Goal: Task Accomplishment & Management: Manage account settings

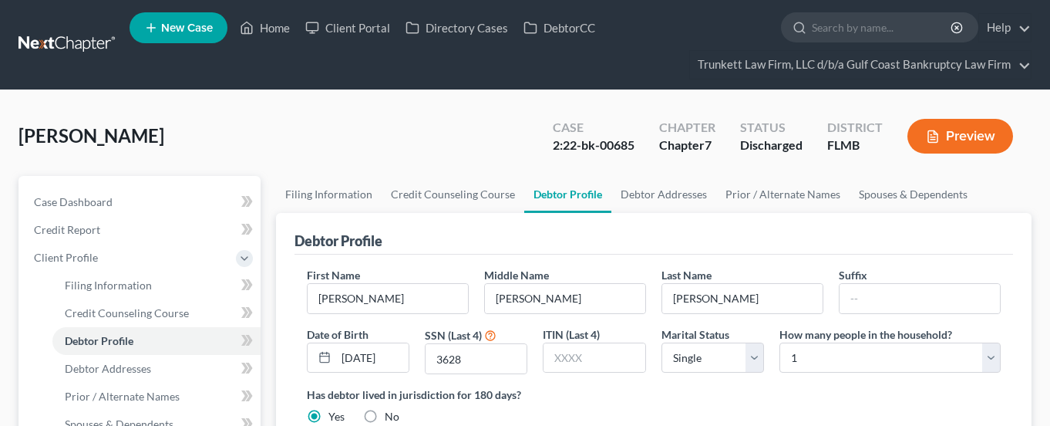
select select "0"
click at [357, 20] on link "Client Portal" at bounding box center [348, 28] width 100 height 28
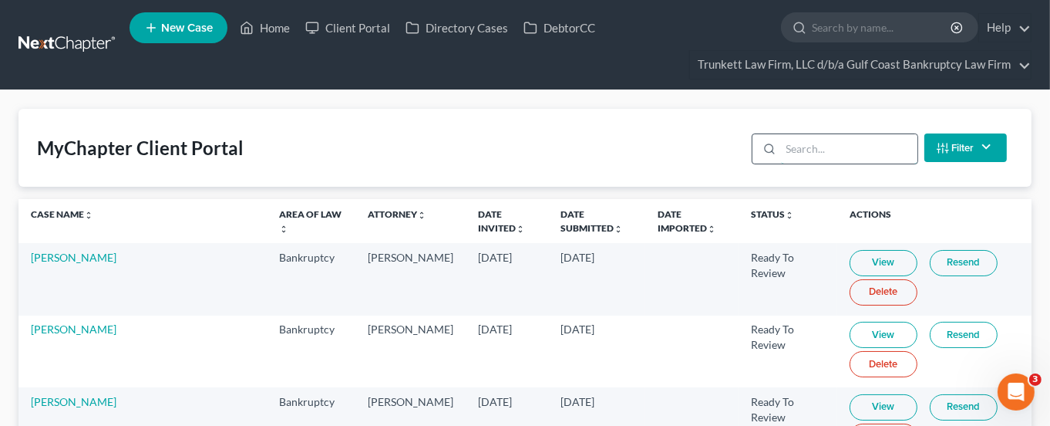
click at [823, 144] on input "search" at bounding box center [849, 148] width 136 height 29
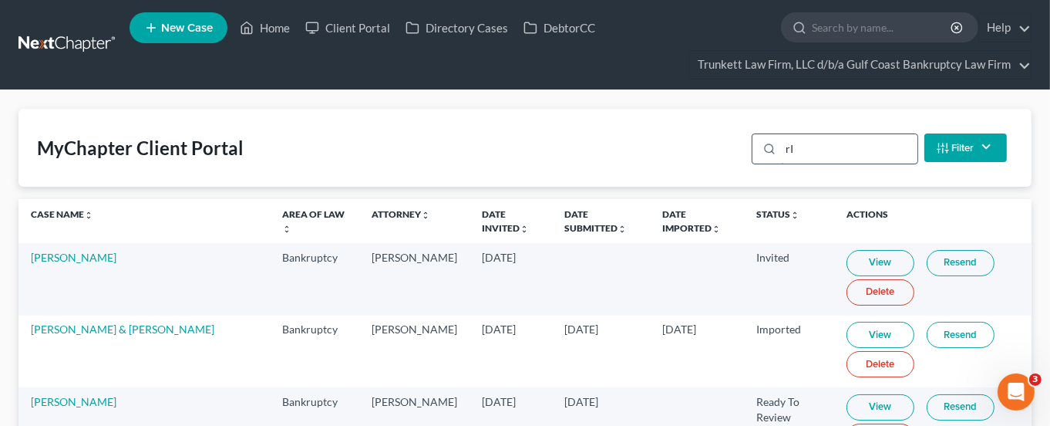
type input "r"
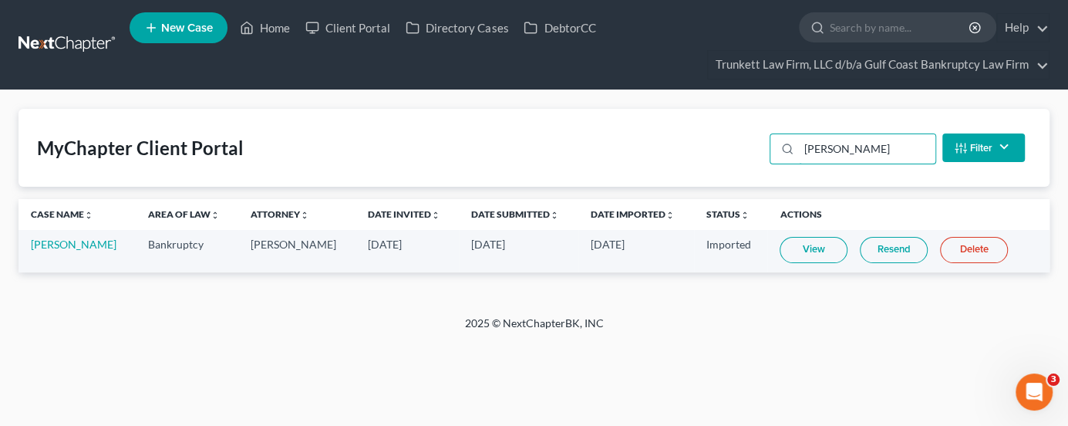
type input "[PERSON_NAME]"
click at [806, 251] on link "View" at bounding box center [813, 250] width 68 height 26
click at [280, 24] on link "Home" at bounding box center [265, 28] width 66 height 28
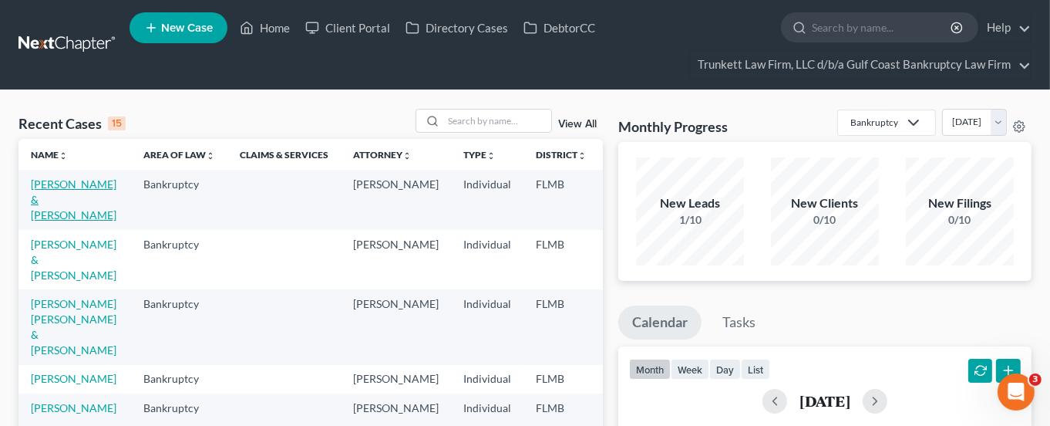
click at [57, 198] on link "[PERSON_NAME] & [PERSON_NAME]" at bounding box center [74, 199] width 86 height 44
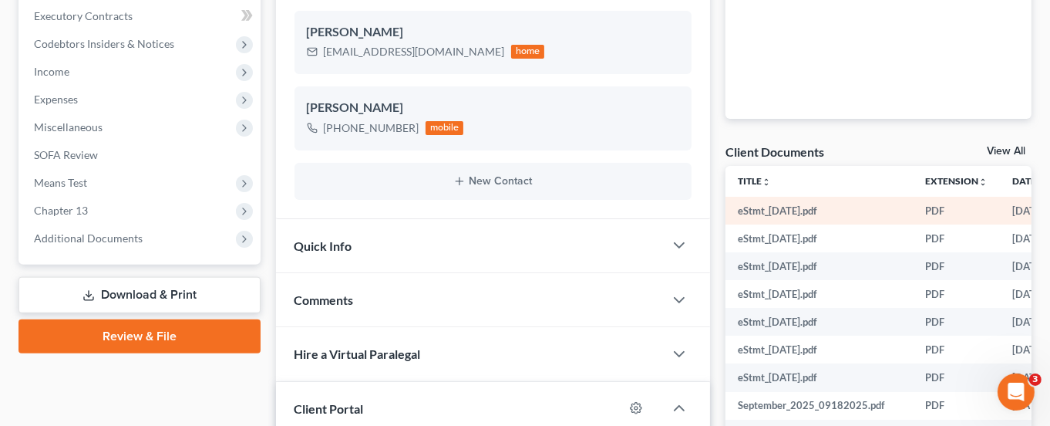
scroll to position [463, 0]
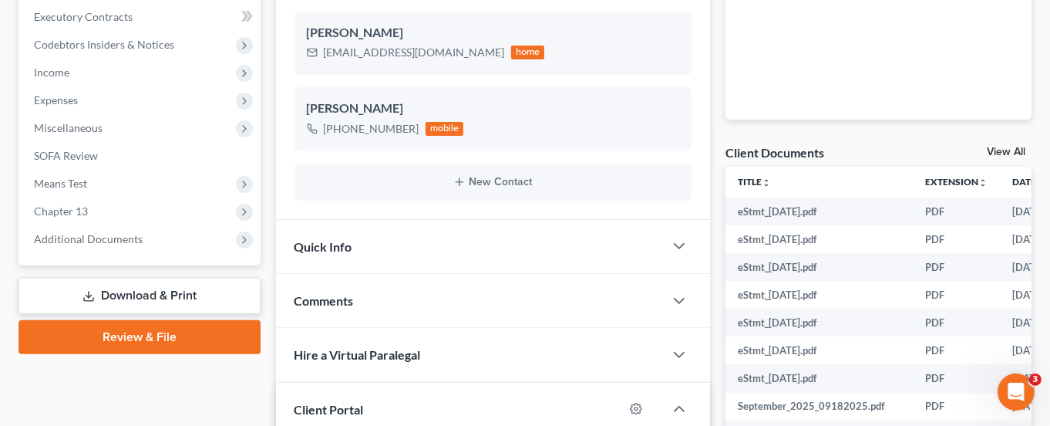
click at [997, 152] on link "View All" at bounding box center [1006, 151] width 39 height 11
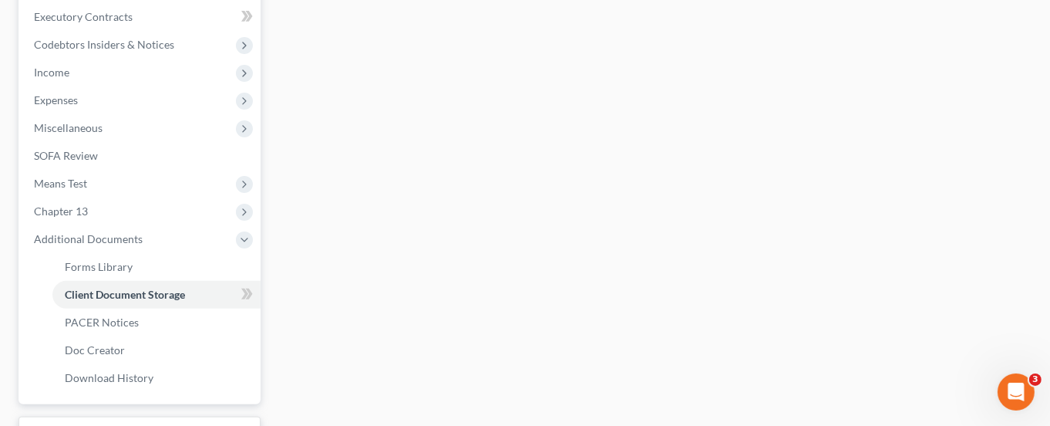
scroll to position [365, 0]
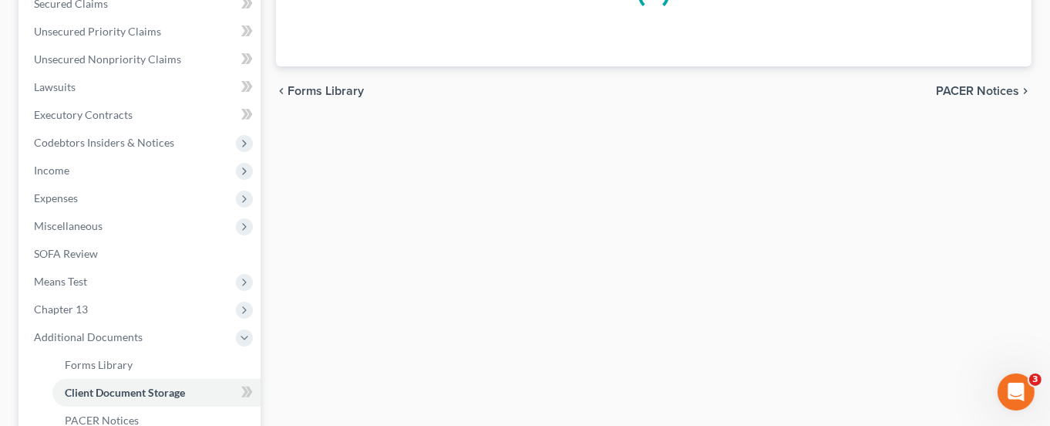
select select "4"
select select "12"
select select "9"
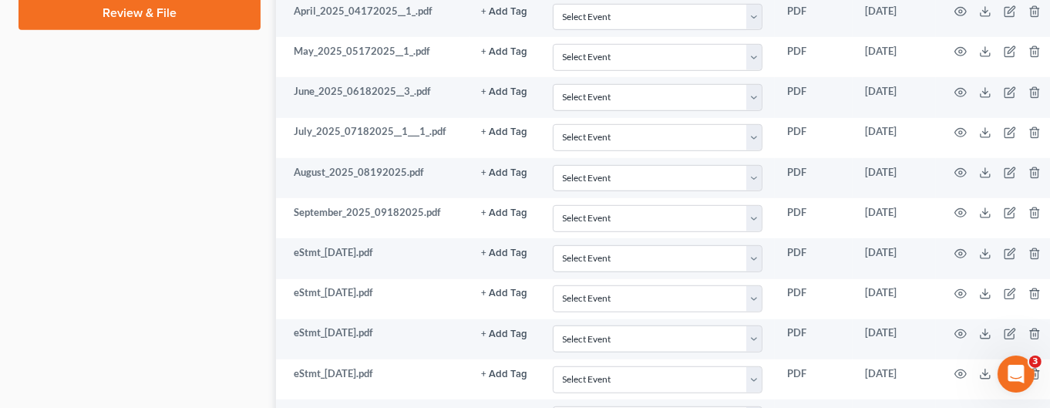
scroll to position [1040, 0]
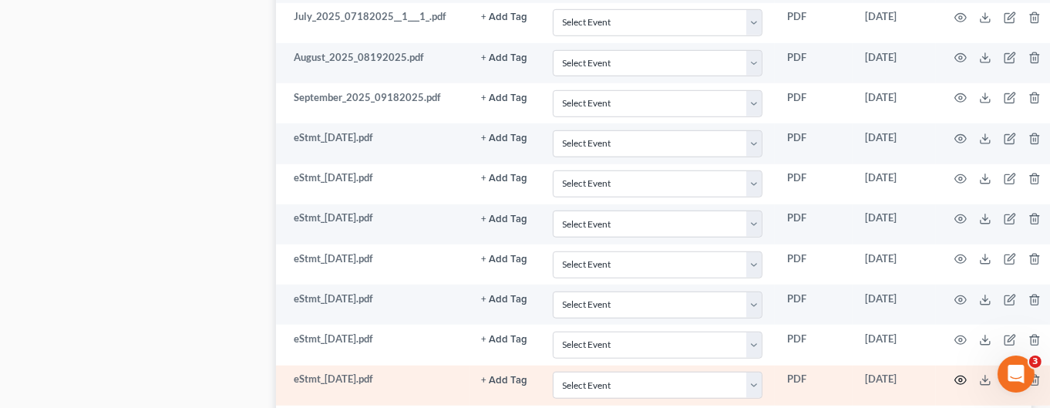
click at [961, 374] on icon "button" at bounding box center [960, 380] width 12 height 12
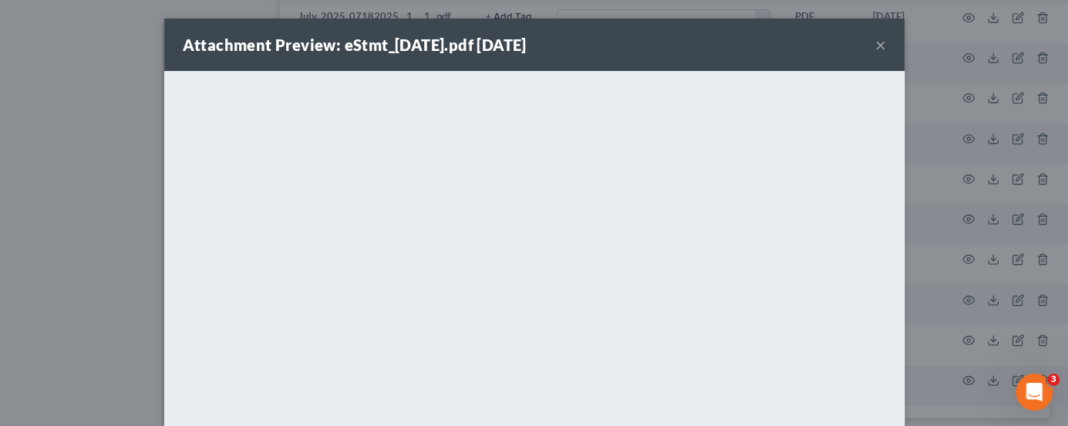
click at [875, 43] on button "×" at bounding box center [880, 44] width 11 height 19
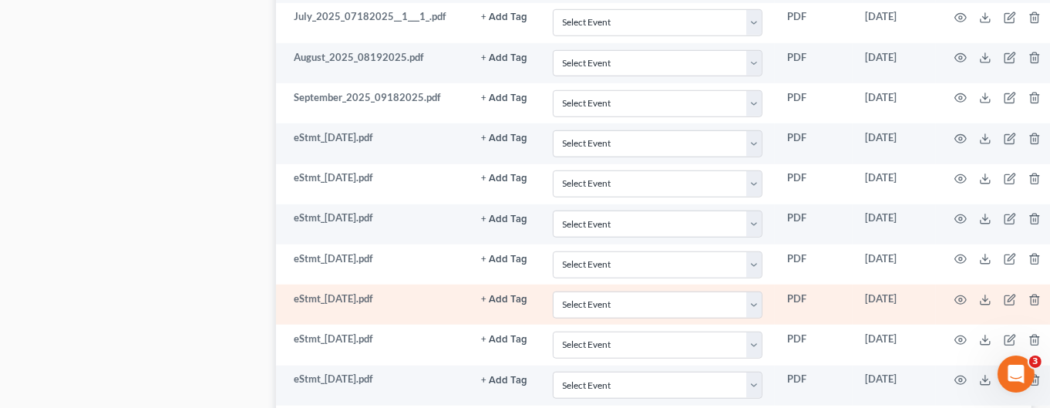
click at [331, 291] on td "eStmt_[DATE].pdf" at bounding box center [372, 304] width 193 height 40
click at [957, 294] on icon "button" at bounding box center [960, 300] width 12 height 12
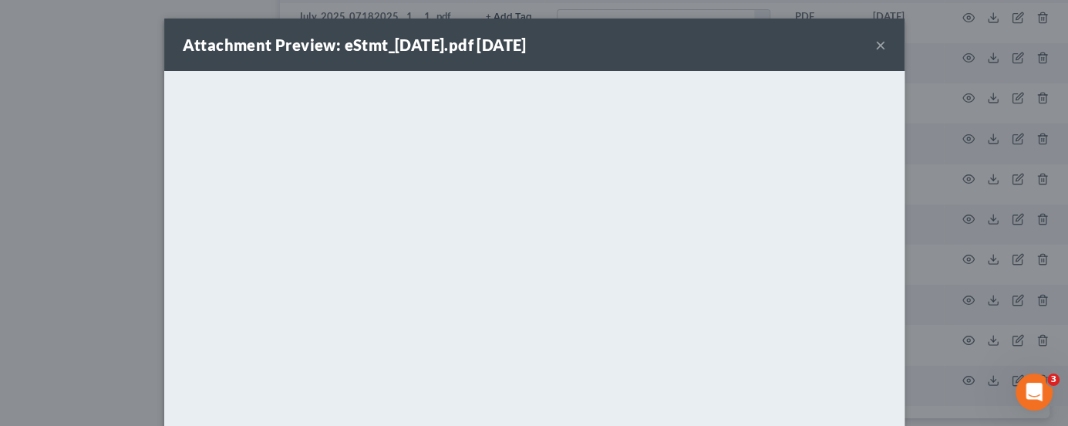
click at [875, 42] on button "×" at bounding box center [880, 44] width 11 height 19
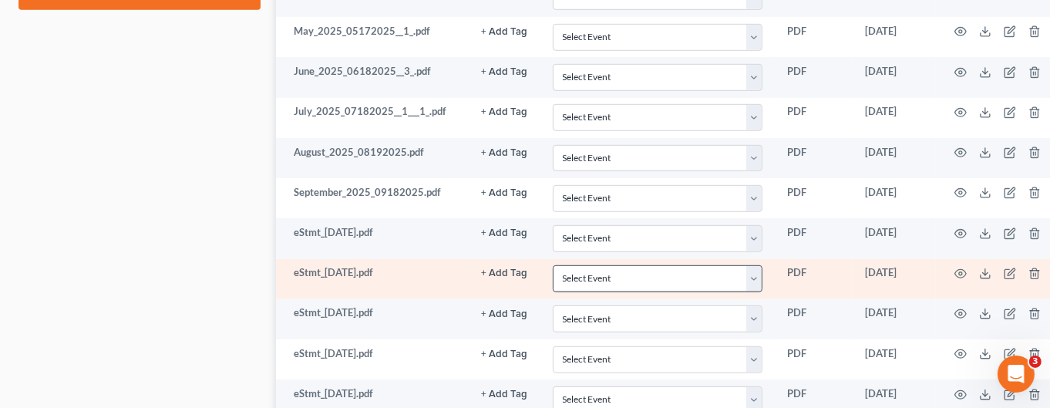
scroll to position [925, 0]
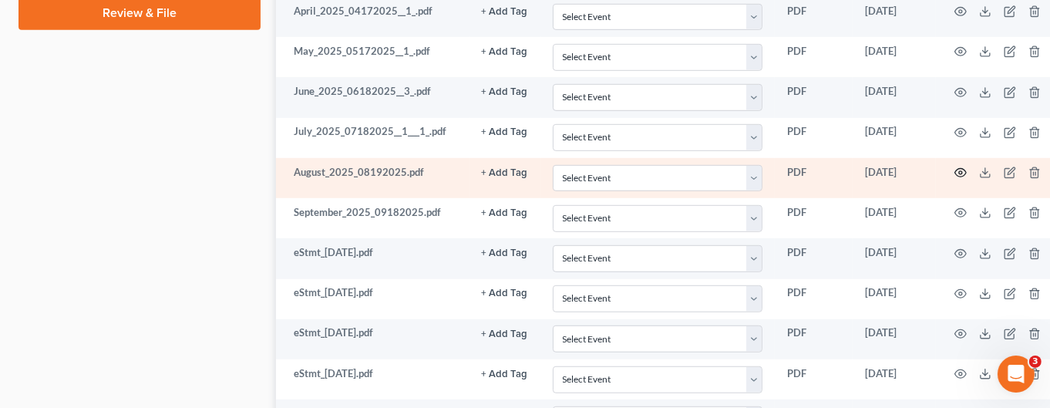
click at [959, 171] on circle "button" at bounding box center [960, 172] width 3 height 3
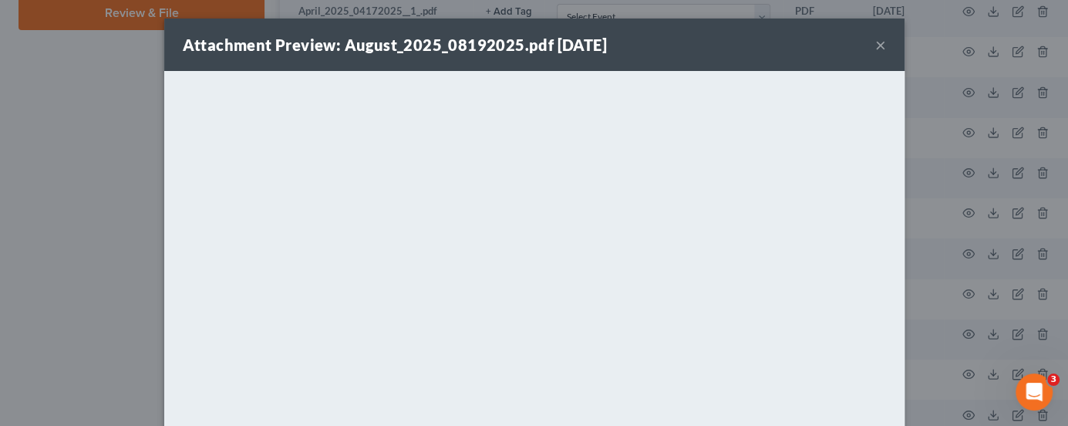
click at [875, 48] on button "×" at bounding box center [880, 44] width 11 height 19
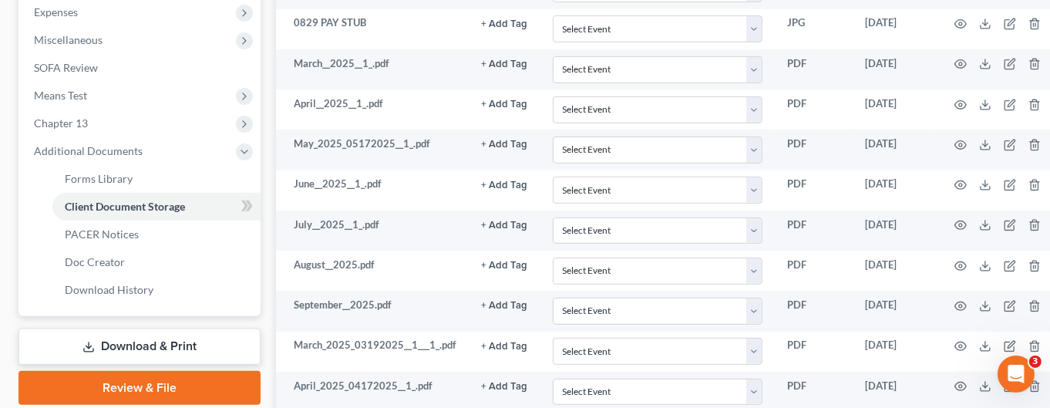
scroll to position [220, 0]
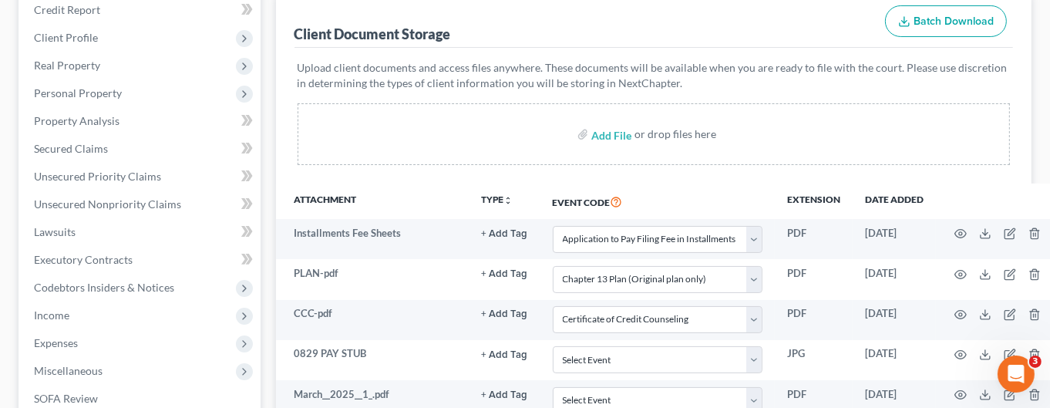
click at [402, 177] on div "Upload client documents and access files anywhere. These documents will be avai…" at bounding box center [653, 116] width 719 height 136
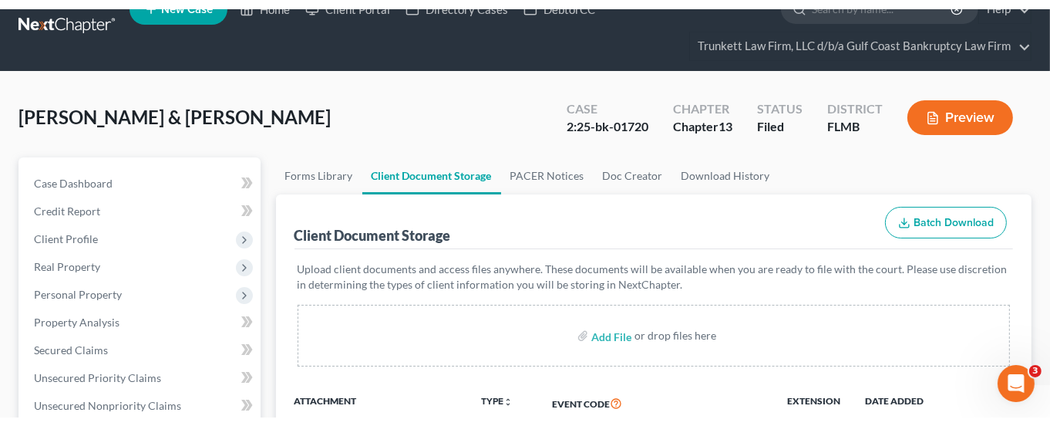
scroll to position [0, 0]
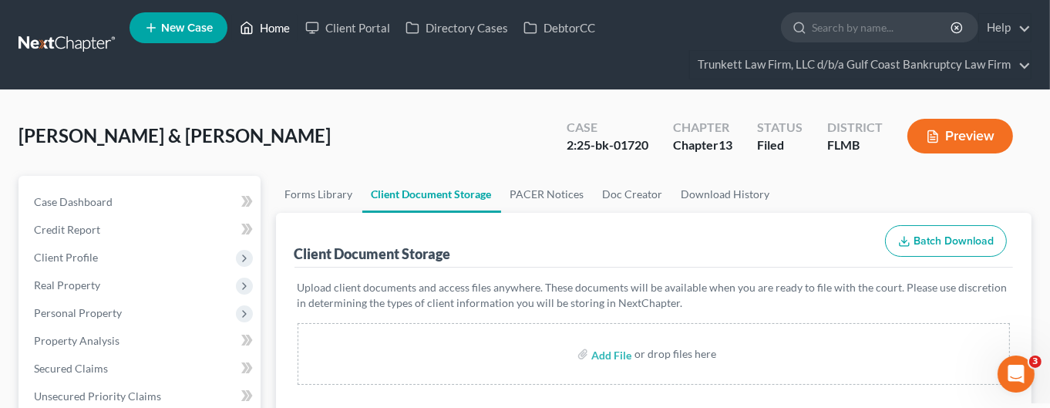
click at [278, 30] on link "Home" at bounding box center [265, 28] width 66 height 28
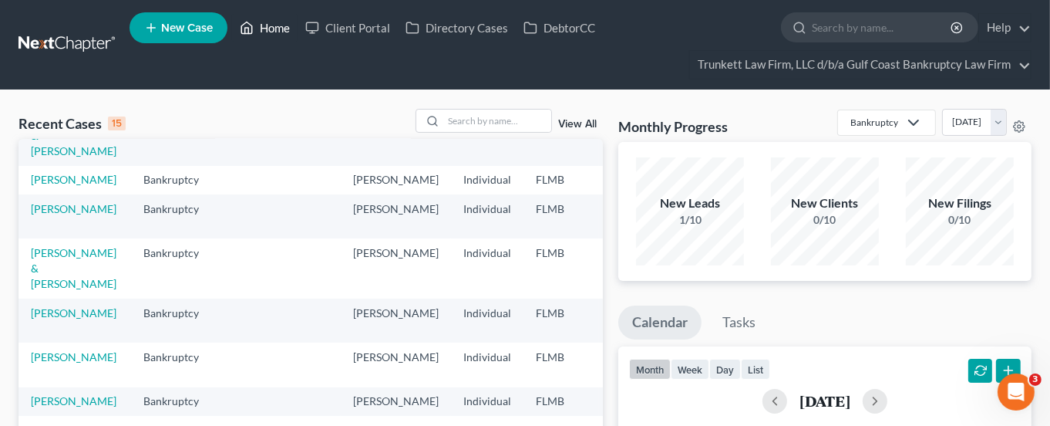
scroll to position [231, 0]
